Goal: Transaction & Acquisition: Purchase product/service

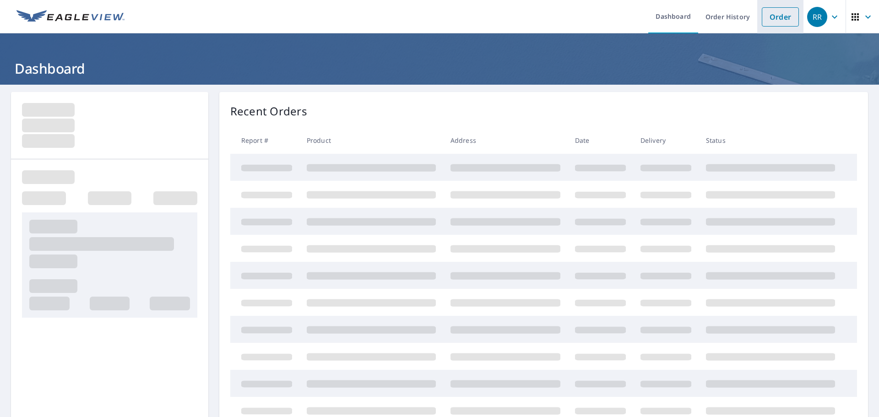
click at [768, 20] on link "Order" at bounding box center [780, 16] width 37 height 19
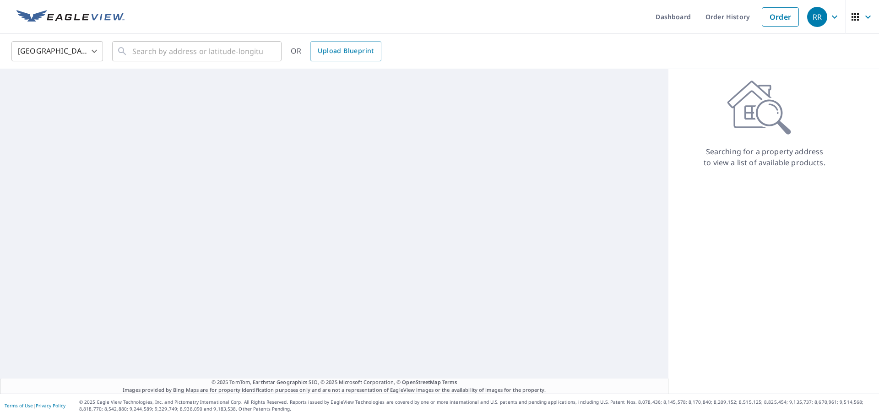
click at [68, 45] on body "RR RR Dashboard Order History Order RR [GEOGRAPHIC_DATA] [GEOGRAPHIC_DATA] ​ ​ …" at bounding box center [439, 208] width 879 height 417
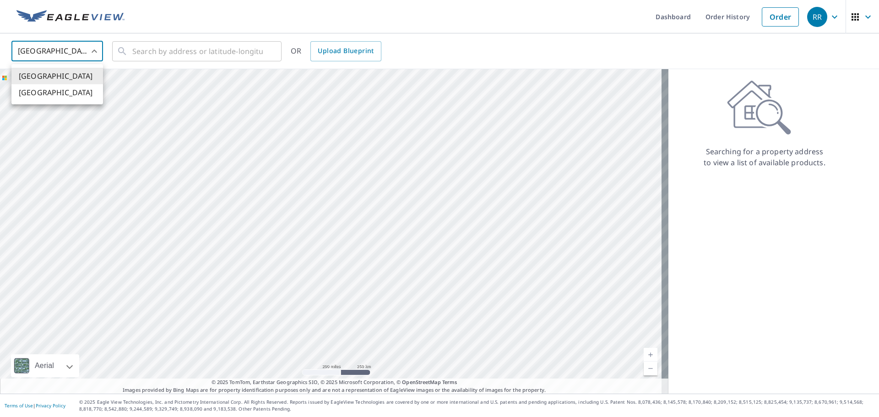
click at [65, 98] on li "[GEOGRAPHIC_DATA]" at bounding box center [57, 92] width 92 height 16
type input "CA"
click at [149, 49] on input "text" at bounding box center [197, 51] width 131 height 26
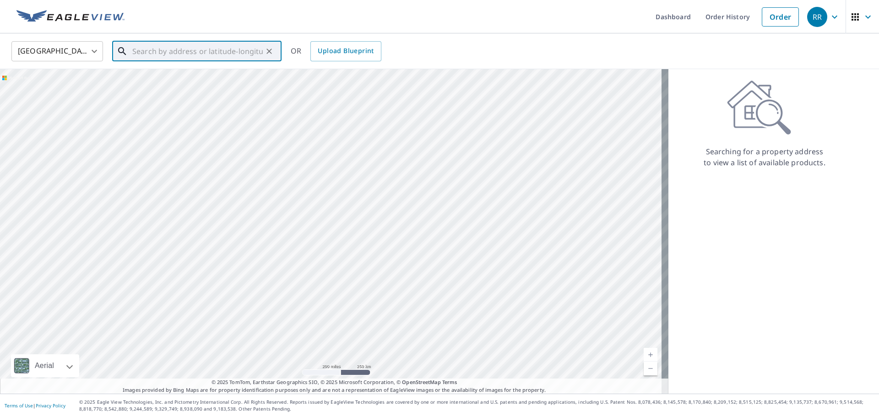
paste input "[STREET_ADDRESS][PERSON_NAME]"
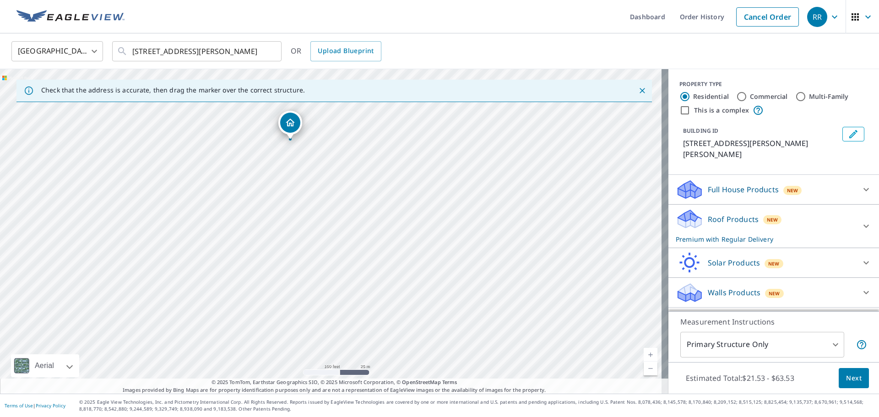
drag, startPoint x: 344, startPoint y: 274, endPoint x: 303, endPoint y: 184, distance: 99.4
click at [303, 184] on div "[STREET_ADDRESS][PERSON_NAME]" at bounding box center [334, 231] width 669 height 325
drag, startPoint x: 393, startPoint y: 207, endPoint x: 391, endPoint y: 240, distance: 32.6
click at [391, 240] on div "[STREET_ADDRESS][PERSON_NAME]" at bounding box center [334, 231] width 669 height 325
drag, startPoint x: 324, startPoint y: 243, endPoint x: 454, endPoint y: 168, distance: 150.0
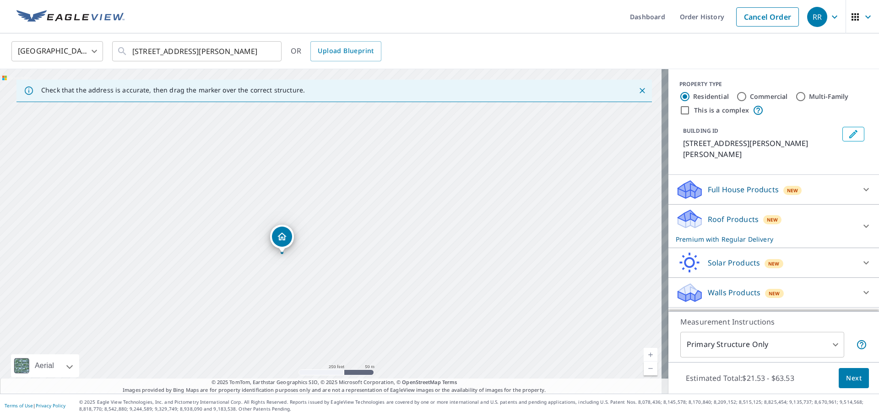
click at [454, 168] on div "[STREET_ADDRESS][PERSON_NAME]" at bounding box center [334, 231] width 669 height 325
drag, startPoint x: 309, startPoint y: 239, endPoint x: 325, endPoint y: 240, distance: 16.5
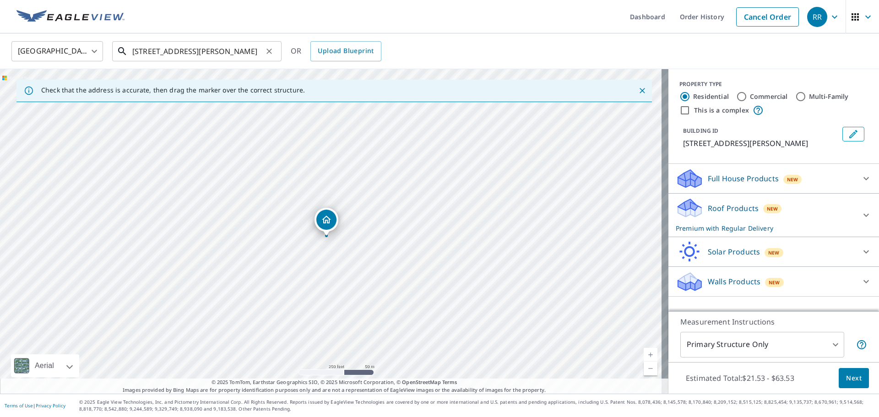
click at [234, 47] on input "[STREET_ADDRESS][PERSON_NAME]" at bounding box center [197, 51] width 131 height 26
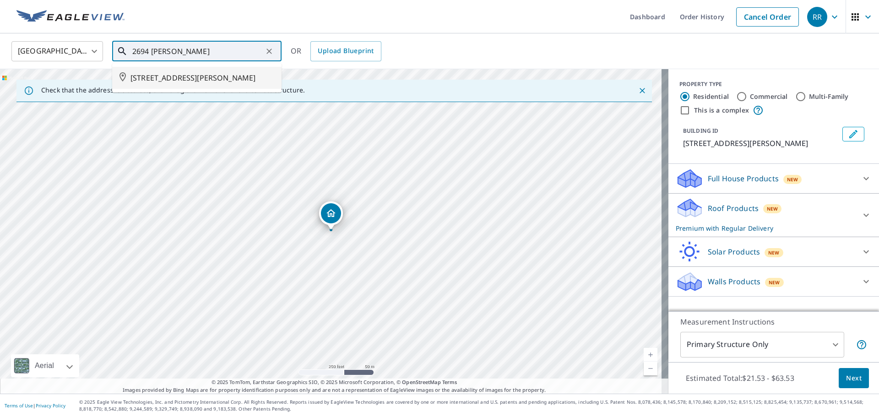
click at [218, 83] on span "[STREET_ADDRESS][PERSON_NAME]" at bounding box center [203, 77] width 144 height 11
type input "[STREET_ADDRESS][PERSON_NAME]"
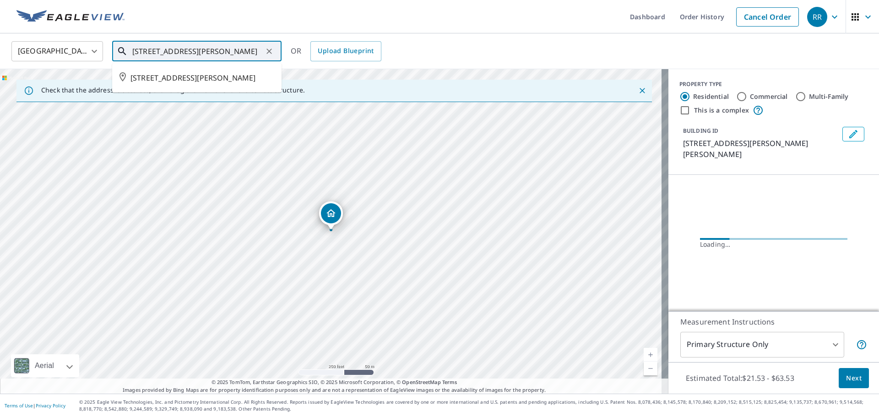
click at [228, 57] on input "[STREET_ADDRESS][PERSON_NAME]" at bounding box center [197, 51] width 131 height 26
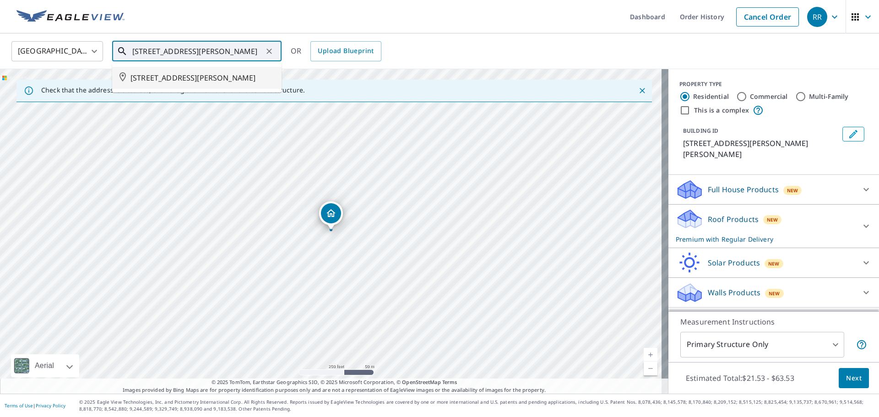
click at [228, 73] on span "[STREET_ADDRESS][PERSON_NAME]" at bounding box center [203, 77] width 144 height 11
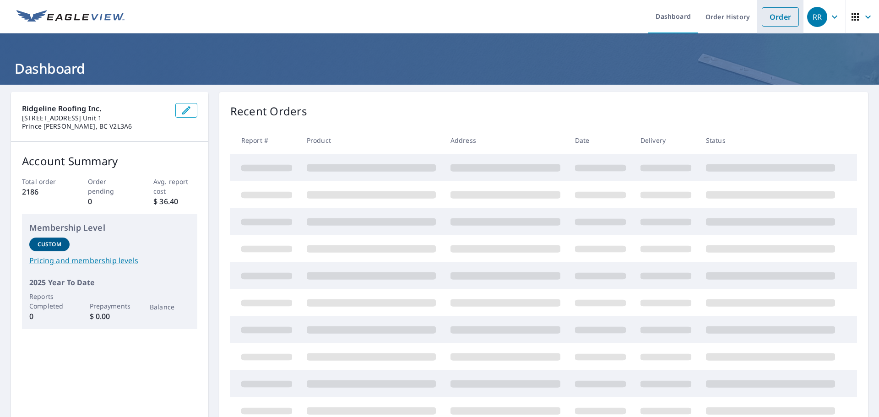
click at [764, 15] on link "Order" at bounding box center [780, 16] width 37 height 19
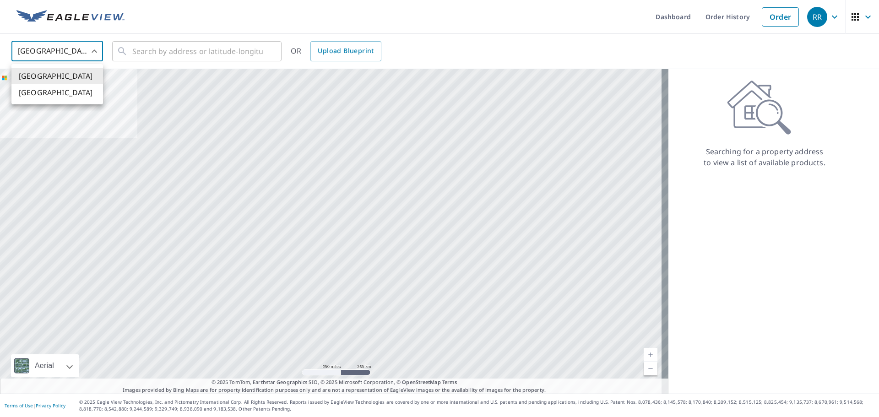
click at [71, 54] on body "RR RR Dashboard Order History Order RR United States US ​ ​ OR Upload Blueprint…" at bounding box center [439, 208] width 879 height 417
click at [61, 89] on li "[GEOGRAPHIC_DATA]" at bounding box center [57, 92] width 92 height 16
type input "CA"
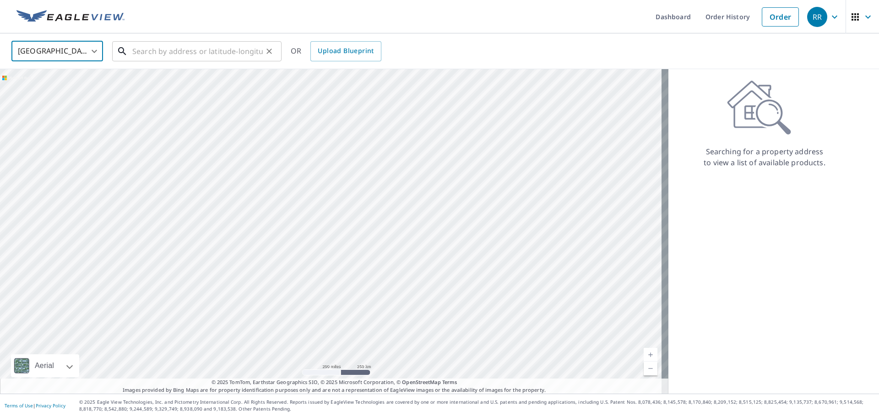
click at [187, 55] on input "text" at bounding box center [197, 51] width 131 height 26
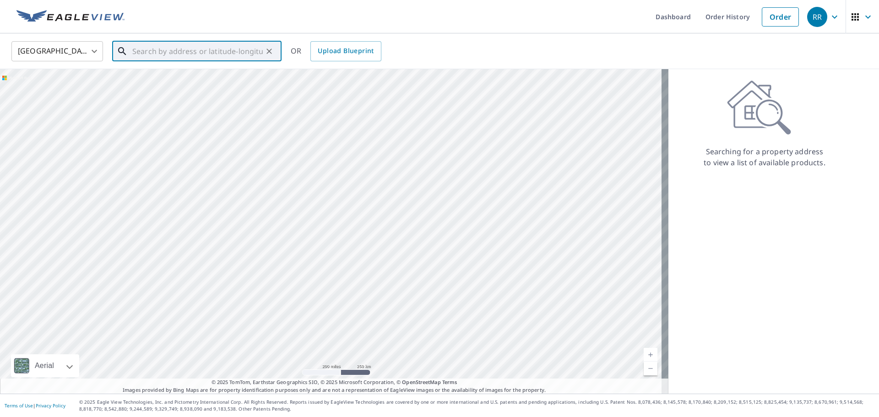
paste input "[STREET_ADDRESS][PERSON_NAME]"
click at [184, 78] on span "[STREET_ADDRESS][PERSON_NAME]" at bounding box center [203, 77] width 144 height 11
type input "[STREET_ADDRESS][PERSON_NAME]"
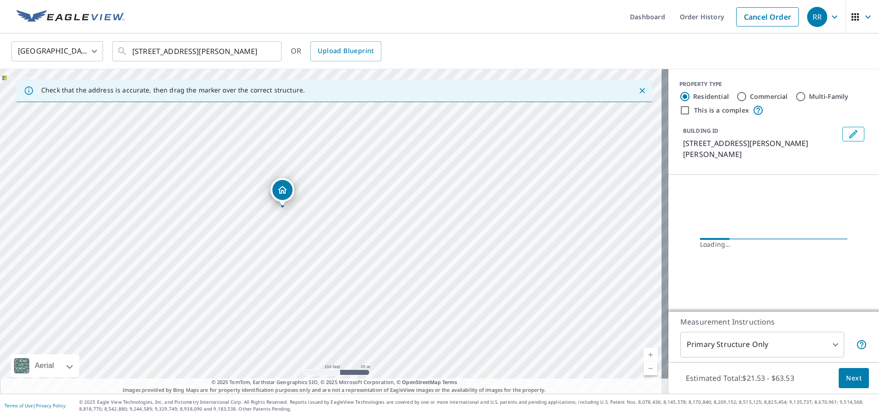
drag, startPoint x: 288, startPoint y: 227, endPoint x: 337, endPoint y: 196, distance: 59.1
click at [337, 196] on div "[STREET_ADDRESS][PERSON_NAME]" at bounding box center [334, 231] width 669 height 325
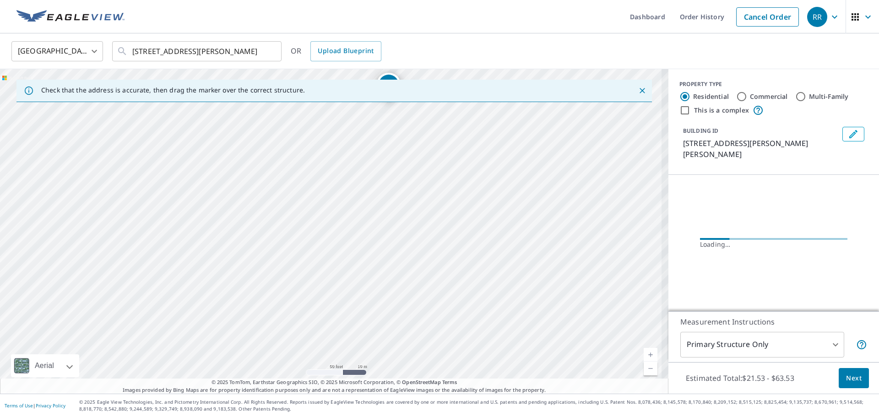
click at [211, 284] on div "[STREET_ADDRESS][PERSON_NAME]" at bounding box center [334, 231] width 669 height 325
